Goal: Information Seeking & Learning: Learn about a topic

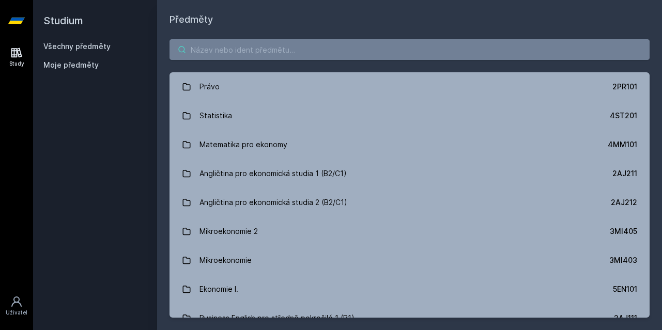
click at [253, 49] on input "search" at bounding box center [410, 49] width 480 height 21
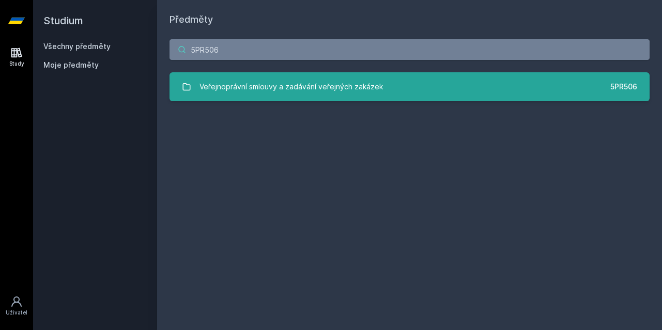
type input "5PR506"
click at [272, 73] on link "Veřejnoprávní smlouvy a zadávání veřejných zakázek 5PR506" at bounding box center [410, 86] width 480 height 29
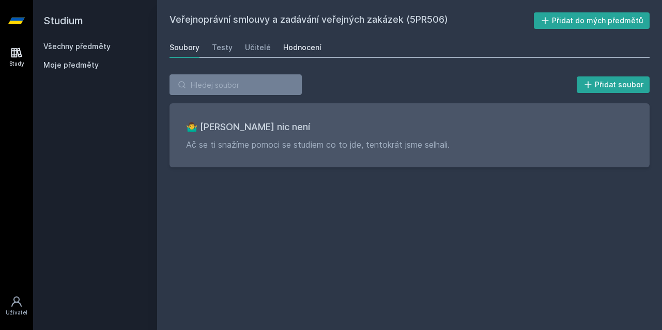
click at [298, 44] on div "Hodnocení" at bounding box center [302, 47] width 38 height 10
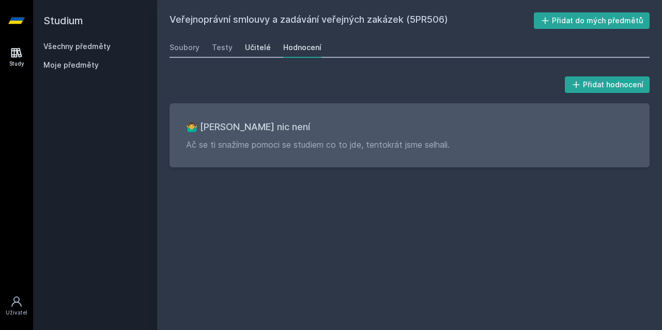
click at [247, 52] on div "Učitelé" at bounding box center [258, 47] width 26 height 10
click at [218, 51] on div "Testy" at bounding box center [222, 47] width 21 height 10
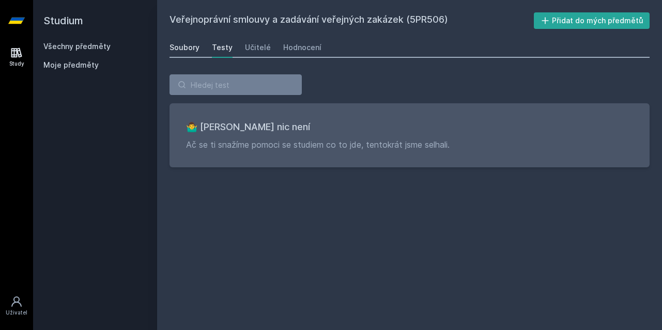
click at [190, 46] on div "Soubory" at bounding box center [185, 47] width 30 height 10
click at [69, 21] on h2 "Studium" at bounding box center [94, 20] width 103 height 41
click at [24, 20] on icon at bounding box center [16, 20] width 17 height 41
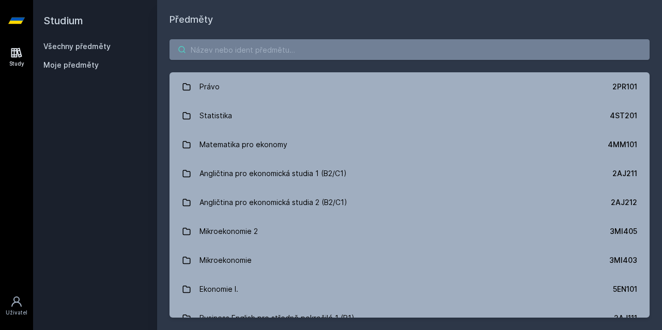
click at [227, 44] on input "search" at bounding box center [410, 49] width 480 height 21
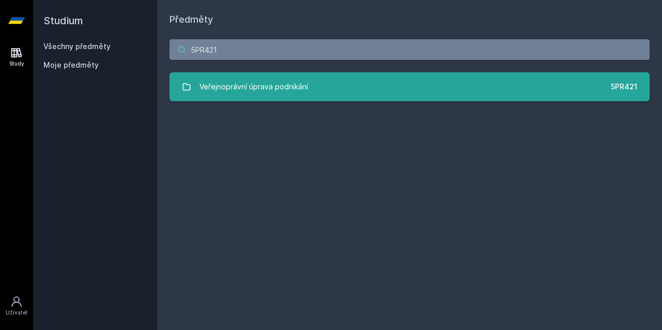
type input "5PR421"
click at [252, 79] on div "Veřejnoprávní úprava podnikání" at bounding box center [253, 86] width 109 height 21
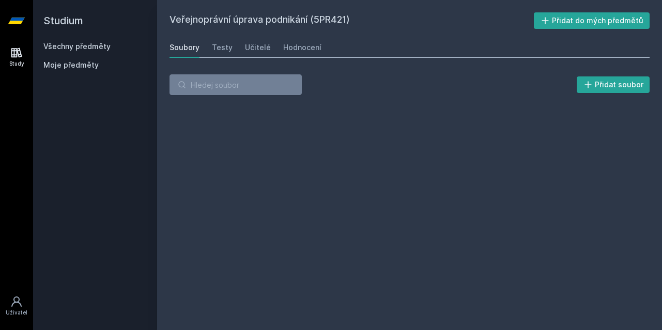
click at [291, 57] on div "Soubory Testy Učitelé Hodnocení" at bounding box center [410, 47] width 480 height 21
click at [291, 56] on link "Hodnocení" at bounding box center [302, 47] width 38 height 21
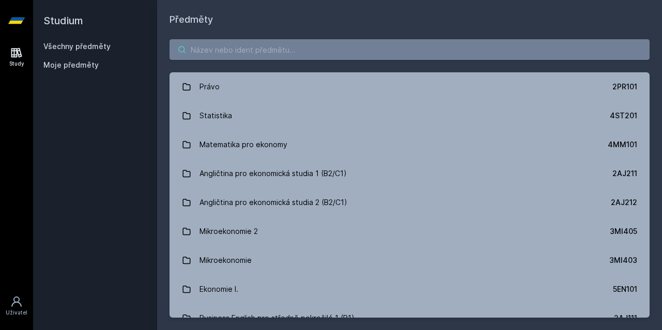
click at [291, 44] on input "search" at bounding box center [410, 49] width 480 height 21
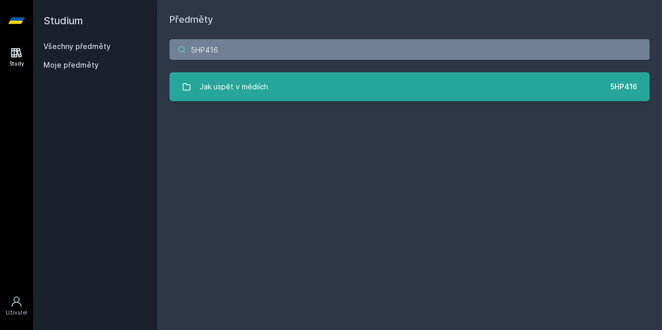
type input "5HP416"
click at [287, 91] on link "Jak uspět v médiích 5HP416" at bounding box center [410, 86] width 480 height 29
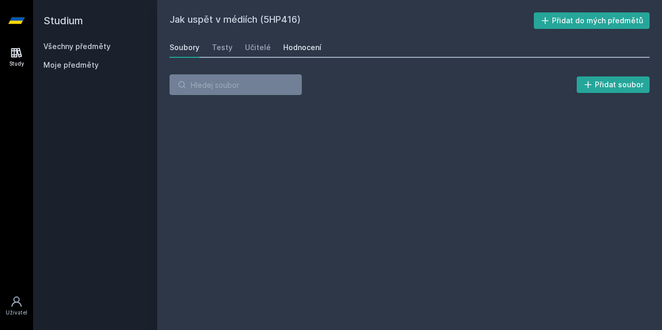
click at [300, 53] on link "Hodnocení" at bounding box center [302, 47] width 38 height 21
